Goal: Information Seeking & Learning: Learn about a topic

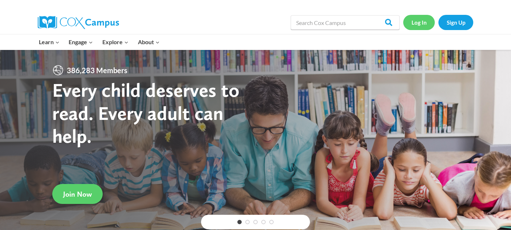
click at [420, 24] on link "Log In" at bounding box center [419, 22] width 32 height 15
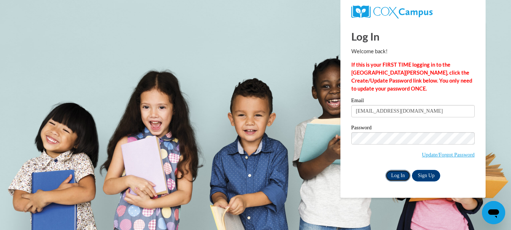
click at [399, 173] on input "Log In" at bounding box center [397, 176] width 25 height 12
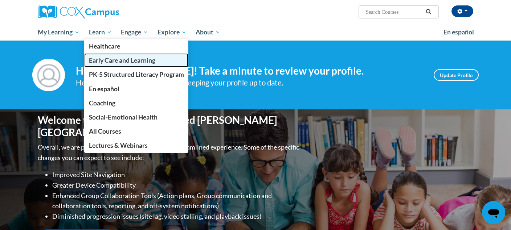
click at [98, 59] on span "Early Care and Learning" at bounding box center [122, 61] width 66 height 8
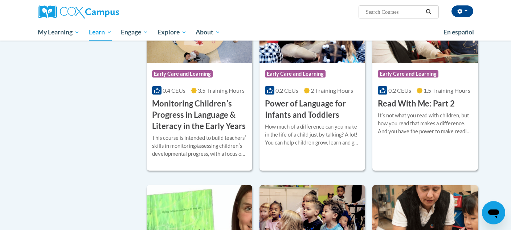
scroll to position [649, 0]
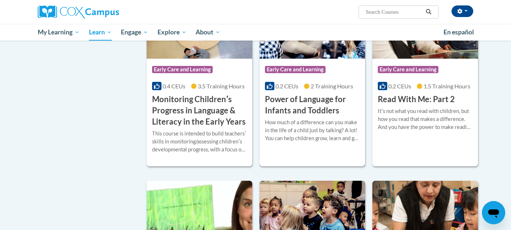
click at [286, 90] on span "0.2 CEUs" at bounding box center [286, 86] width 23 height 7
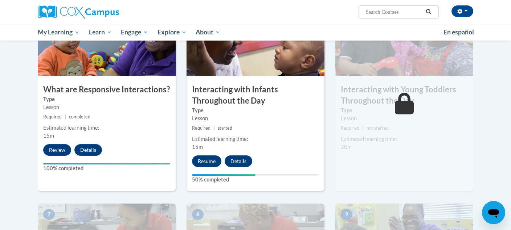
scroll to position [386, 0]
click at [205, 156] on button "Resume" at bounding box center [206, 162] width 29 height 12
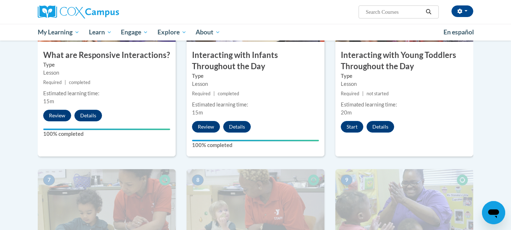
scroll to position [420, 0]
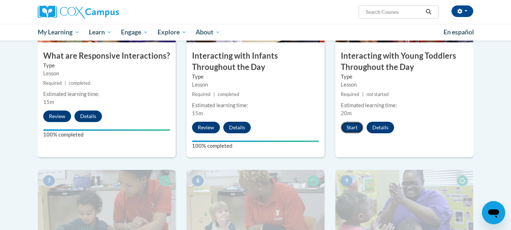
click at [354, 122] on button "Start" at bounding box center [352, 128] width 22 height 12
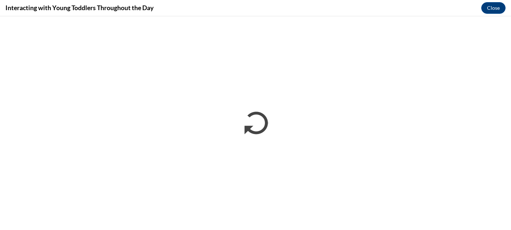
scroll to position [0, 0]
